Goal: Ask a question

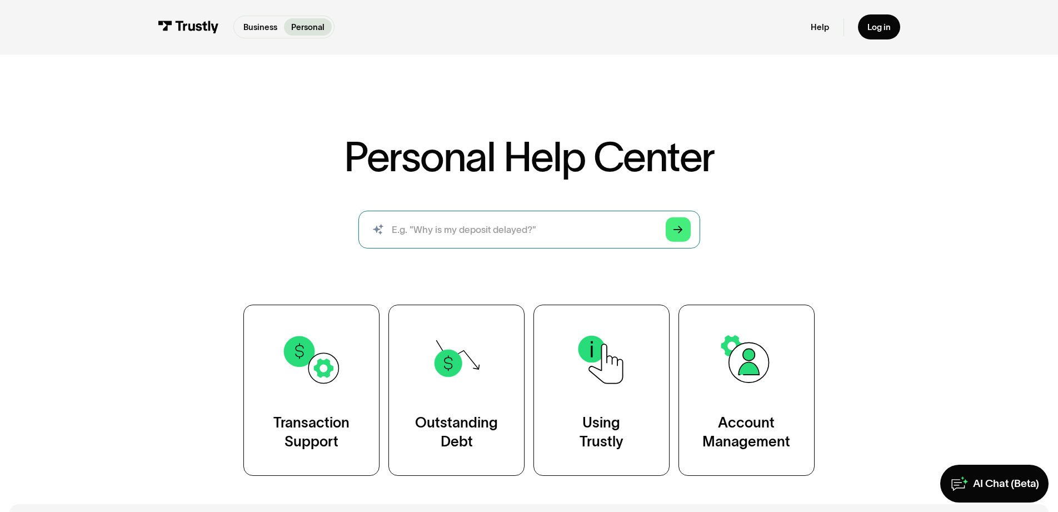
click at [527, 248] on input "search" at bounding box center [529, 230] width 342 height 38
type input "why did you charge me a fee???"
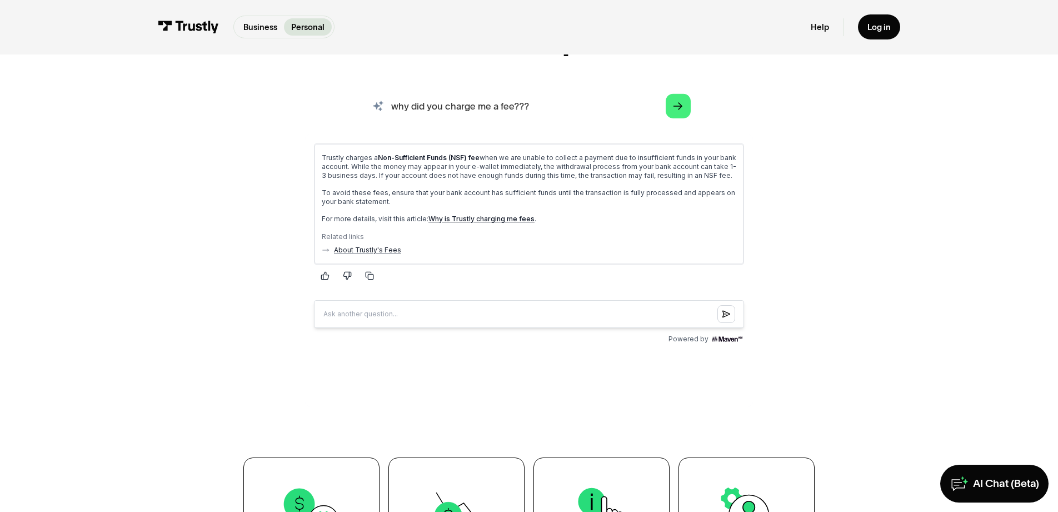
scroll to position [124, 0]
click at [435, 327] on input "Question box" at bounding box center [529, 313] width 430 height 28
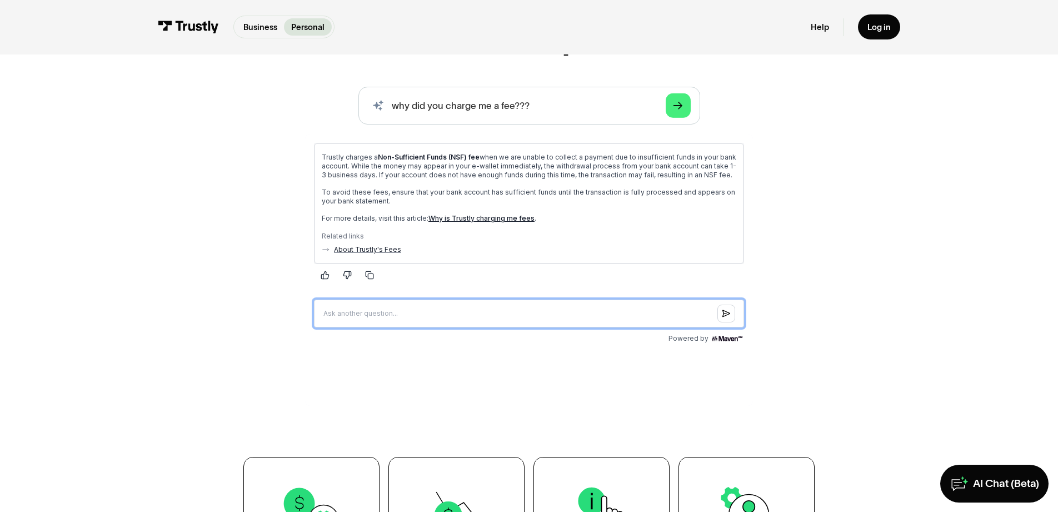
click at [455, 327] on input "Question box" at bounding box center [529, 313] width 430 height 28
click at [453, 327] on input "Question box" at bounding box center [529, 313] width 430 height 28
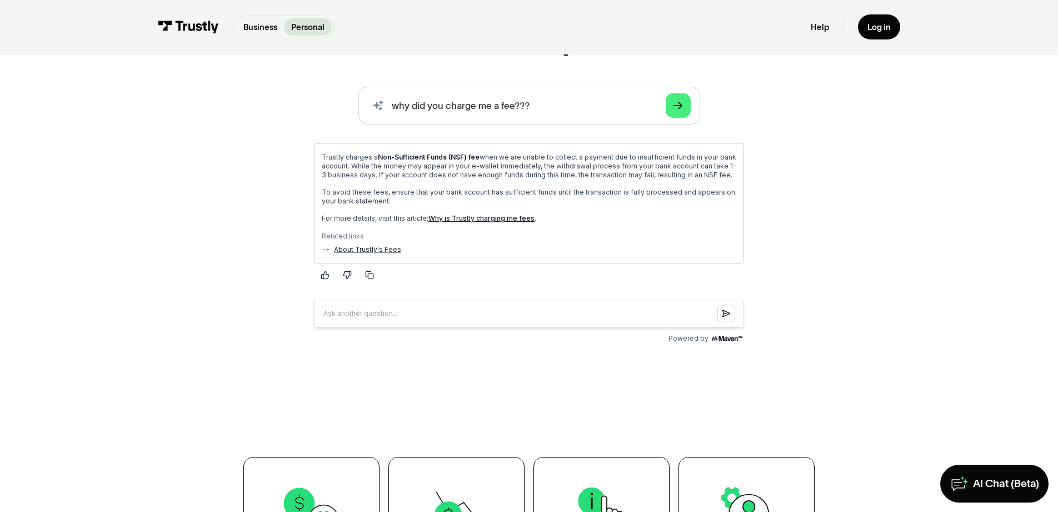
click at [637, 253] on div "About Trustly's Fees" at bounding box center [529, 248] width 415 height 9
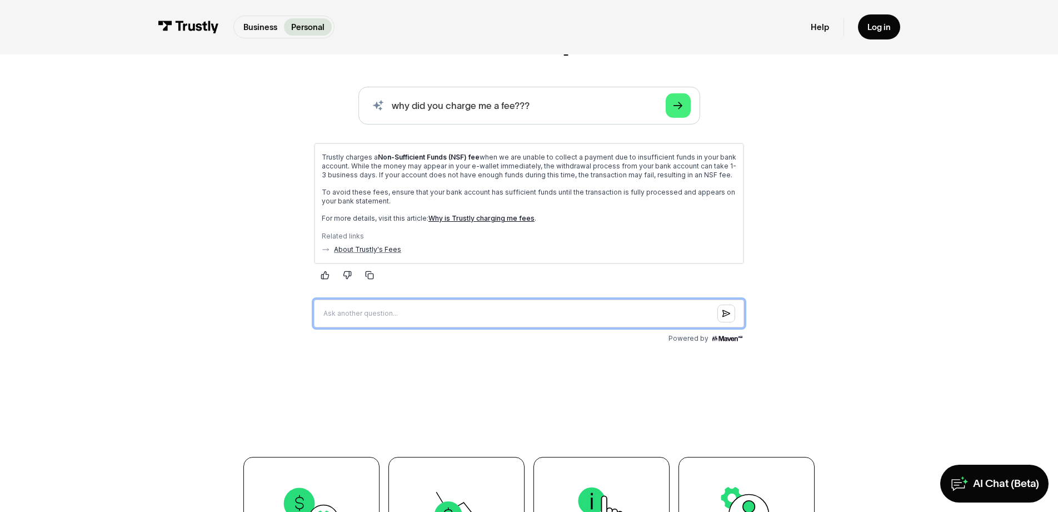
click at [408, 327] on input "Question box" at bounding box center [529, 313] width 430 height 28
type input "how can I avoid this fee"
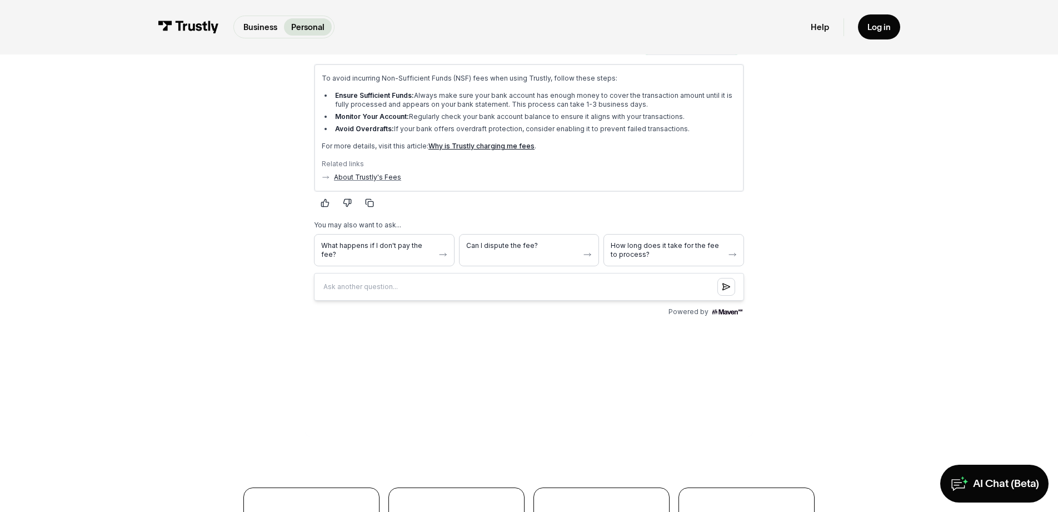
scroll to position [394, 0]
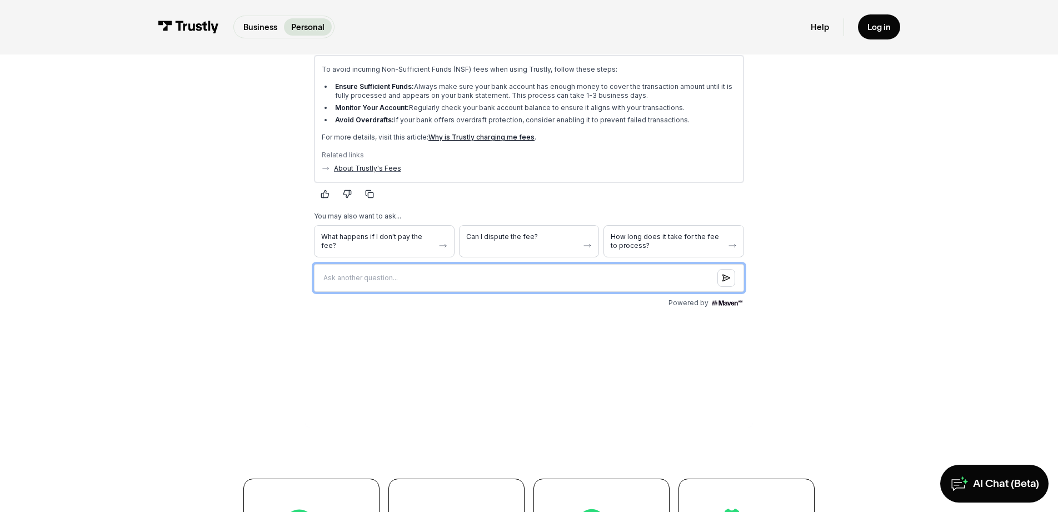
click at [433, 292] on input "Question box" at bounding box center [529, 278] width 430 height 28
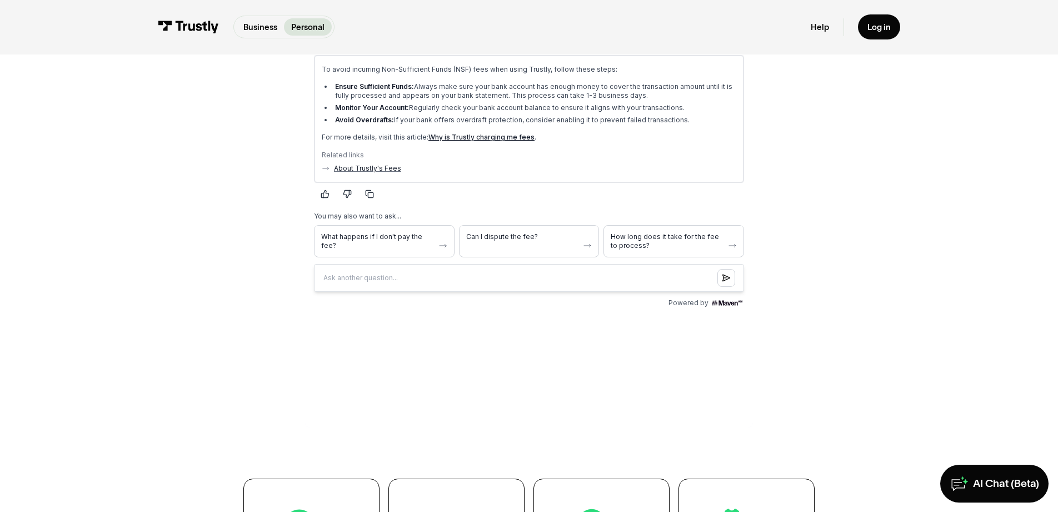
click at [613, 307] on div "Powered by" at bounding box center [529, 302] width 448 height 9
click at [540, 241] on span "Can I dispute the fee?" at bounding box center [522, 236] width 113 height 9
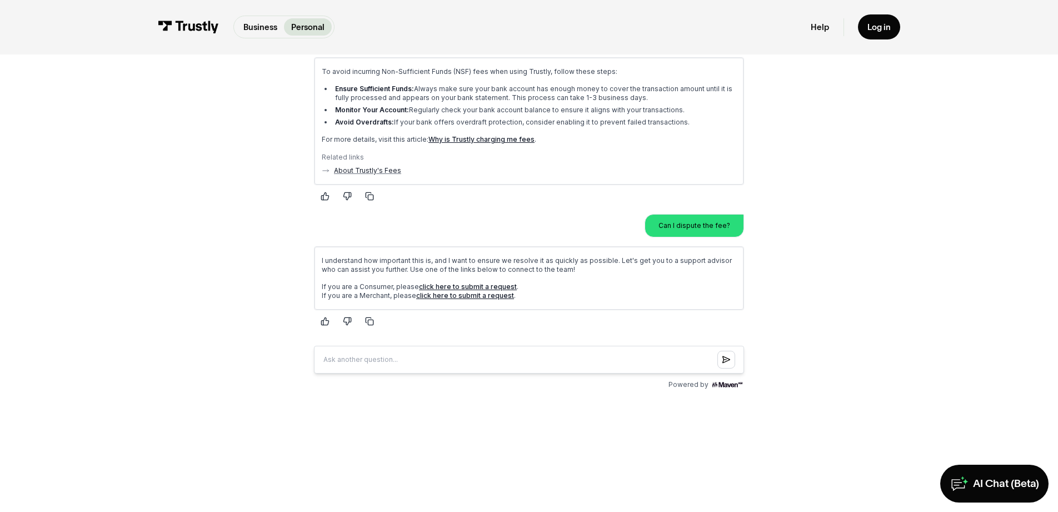
scroll to position [391, 0]
click at [980, 481] on div "AI Chat (Beta)" at bounding box center [1006, 484] width 66 height 14
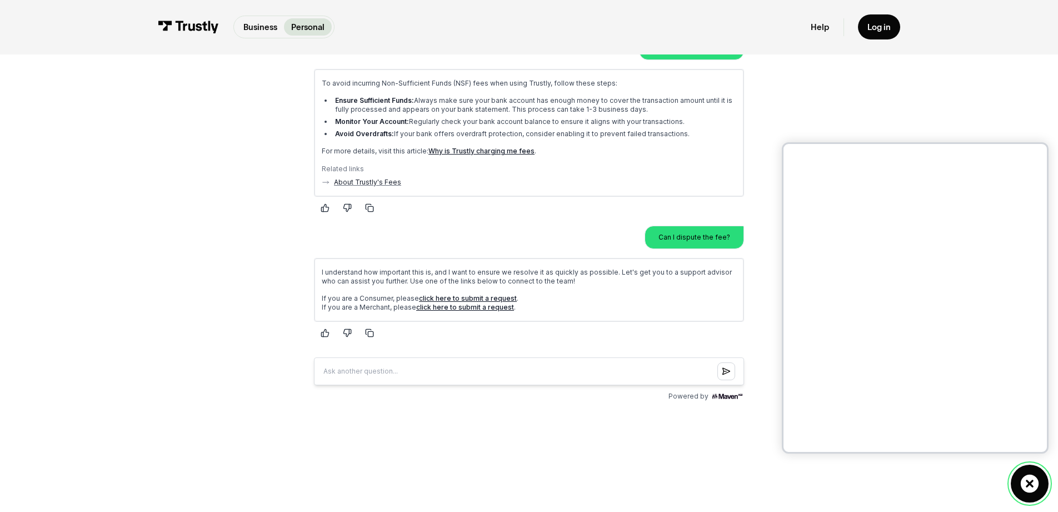
scroll to position [396, 0]
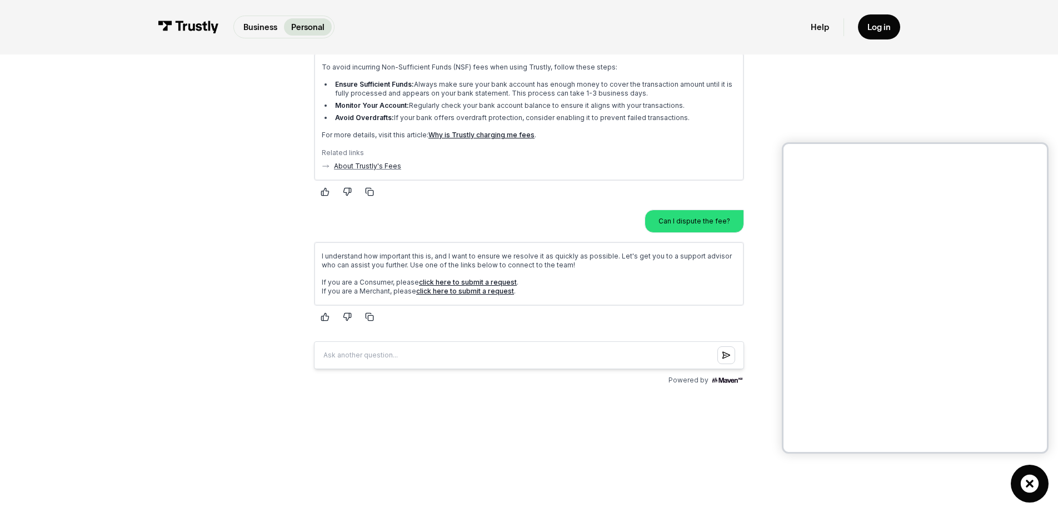
click at [871, 111] on div "AI-powered search ( 1 / 4 ) Type your question and our smart search will find y…" at bounding box center [528, 170] width 683 height 713
click at [658, 155] on div "Related links" at bounding box center [529, 150] width 415 height 9
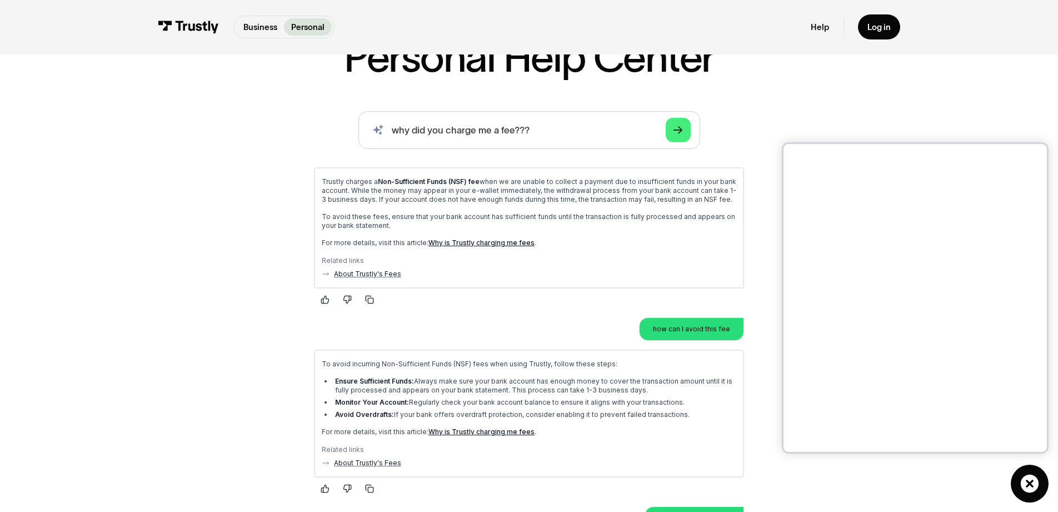
scroll to position [0, 0]
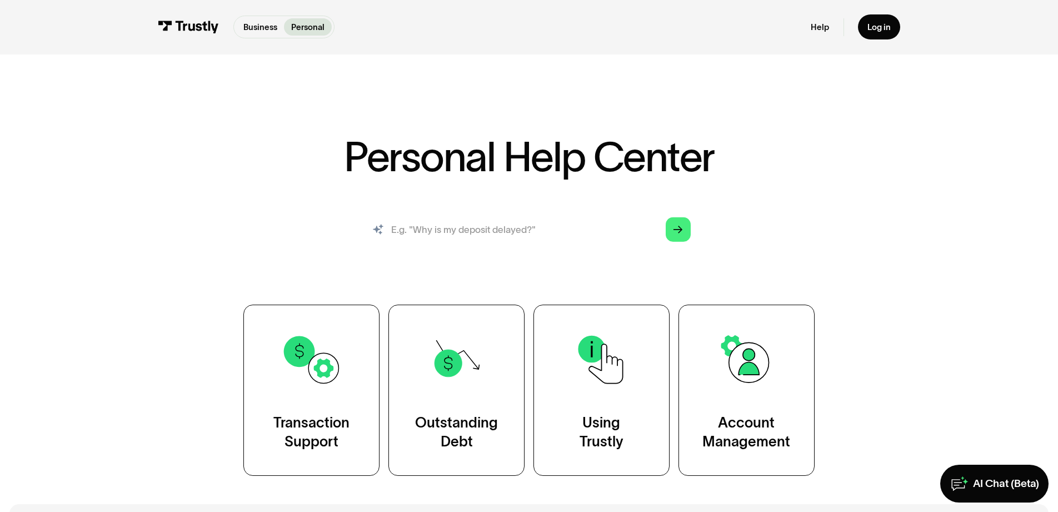
click at [443, 248] on input "search" at bounding box center [529, 230] width 342 height 38
paste input "onde está meu dinheiro"
click at [683, 234] on icon "Arrow Right" at bounding box center [677, 229] width 9 height 10
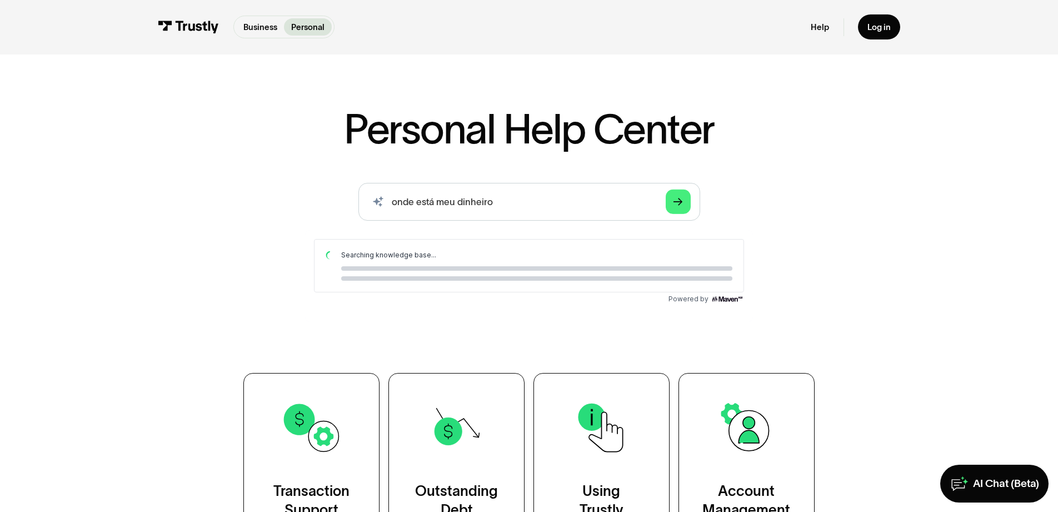
scroll to position [25, 0]
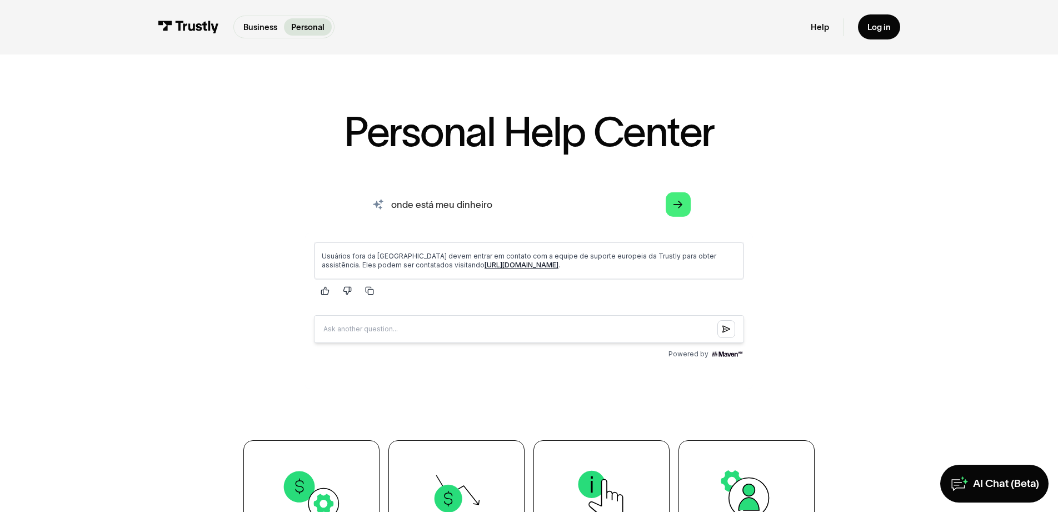
click at [507, 223] on input "onde está meu dinheiro" at bounding box center [529, 205] width 342 height 38
drag, startPoint x: 530, startPoint y: 248, endPoint x: 335, endPoint y: 231, distance: 195.7
click at [358, 223] on input "onde está meu dinheiro" at bounding box center [529, 205] width 342 height 38
type input "donde esta mi dinero"
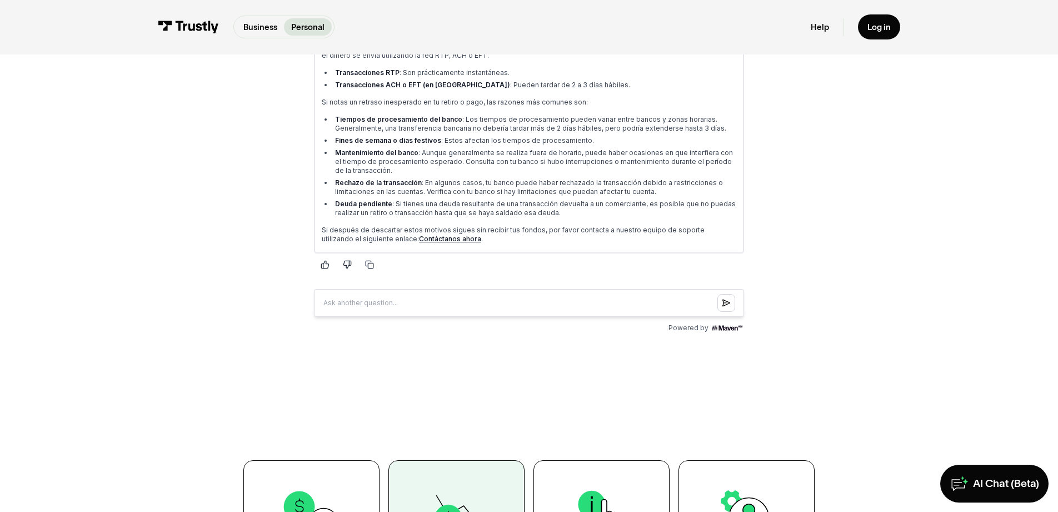
scroll to position [350, 0]
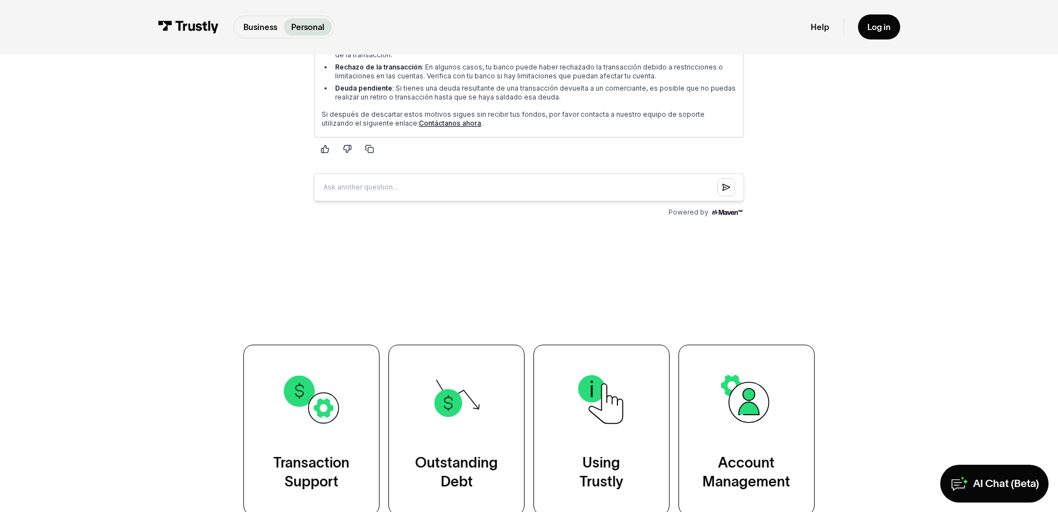
click at [542, 206] on form at bounding box center [529, 187] width 430 height 37
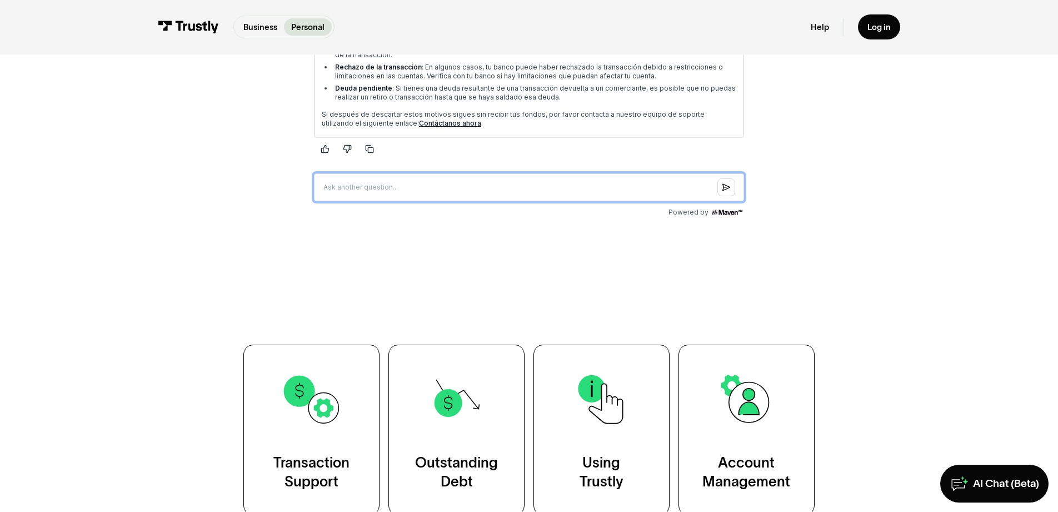
click at [542, 201] on input "Question box" at bounding box center [529, 187] width 430 height 28
type input "m"
type input "quiero hablar con alguien"
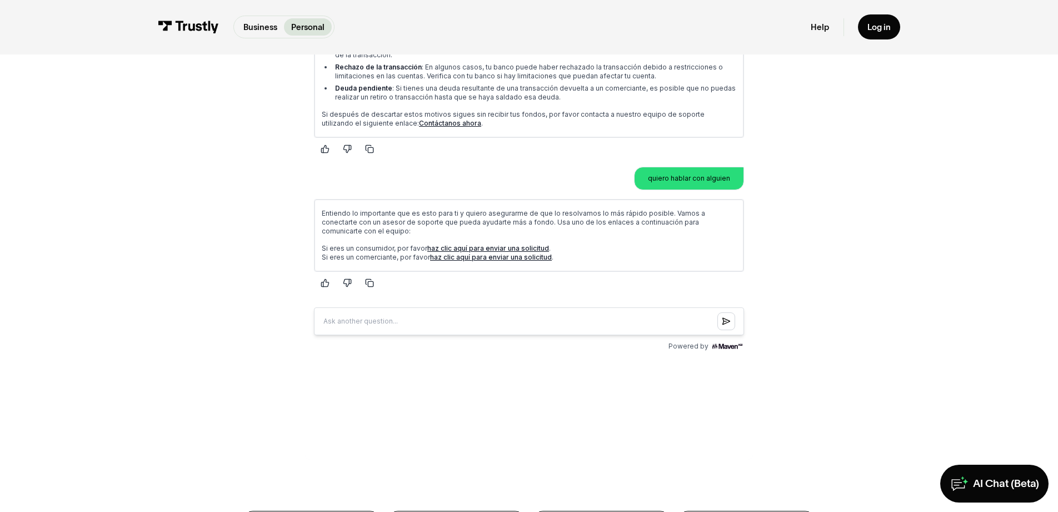
scroll to position [351, 0]
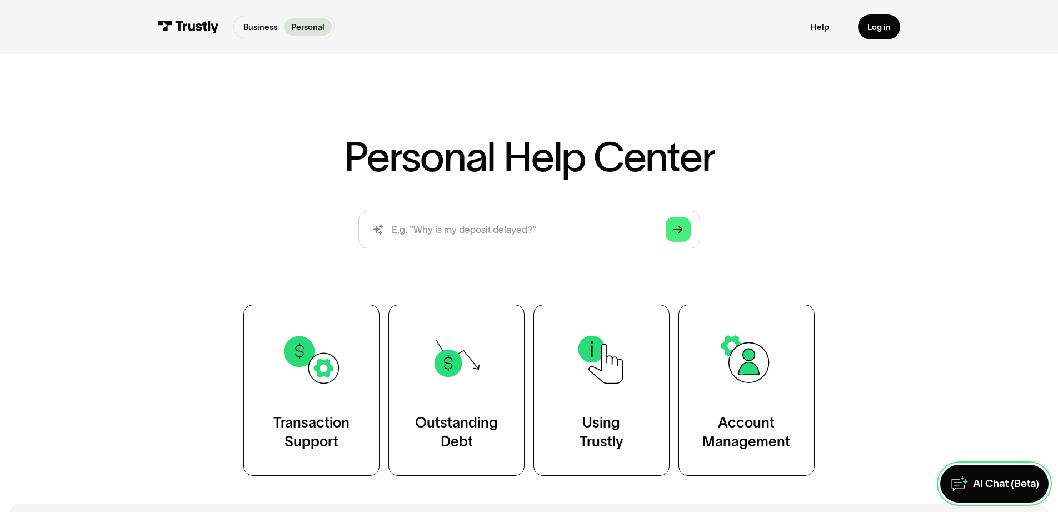
click at [1004, 483] on div "AI Chat (Beta)" at bounding box center [1006, 484] width 66 height 14
click at [973, 478] on div "AI Chat (Beta)" at bounding box center [1006, 484] width 66 height 14
